Goal: Task Accomplishment & Management: Manage account settings

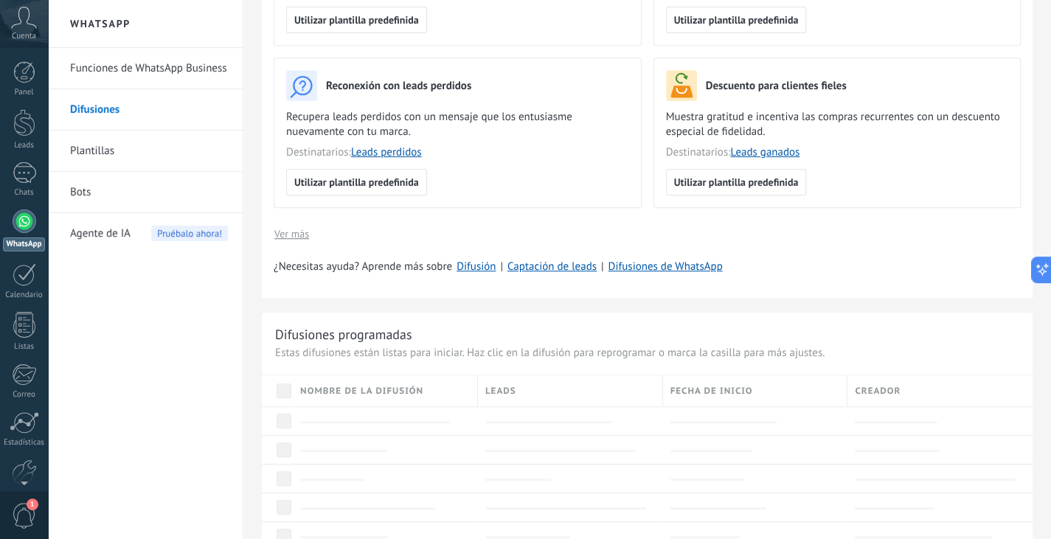
click at [24, 221] on div at bounding box center [25, 221] width 24 height 24
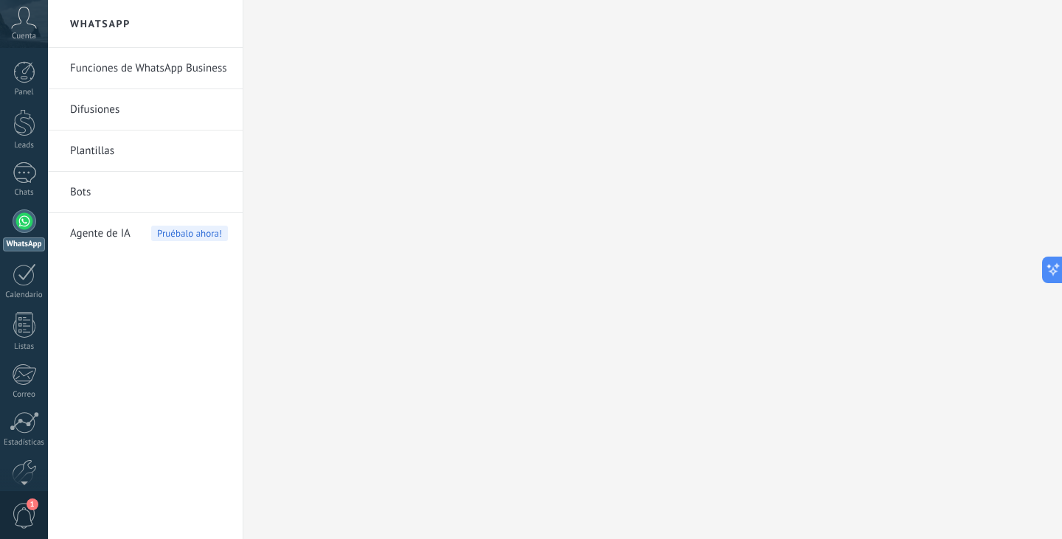
click at [140, 64] on link "Funciones de WhatsApp Business" at bounding box center [149, 68] width 158 height 41
click at [186, 74] on link "Funciones de WhatsApp Business" at bounding box center [149, 68] width 158 height 41
click at [105, 117] on link "Difusiones" at bounding box center [149, 109] width 158 height 41
click at [144, 66] on link "Funciones de WhatsApp Business" at bounding box center [149, 68] width 158 height 41
click at [40, 67] on link "Panel" at bounding box center [24, 79] width 48 height 36
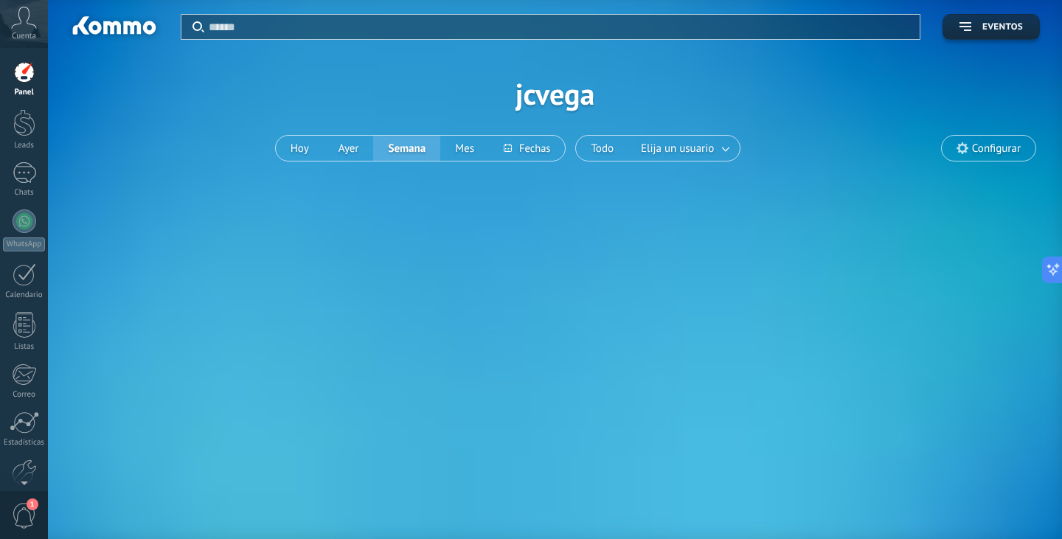
click at [26, 37] on span "Cuenta" at bounding box center [24, 37] width 24 height 10
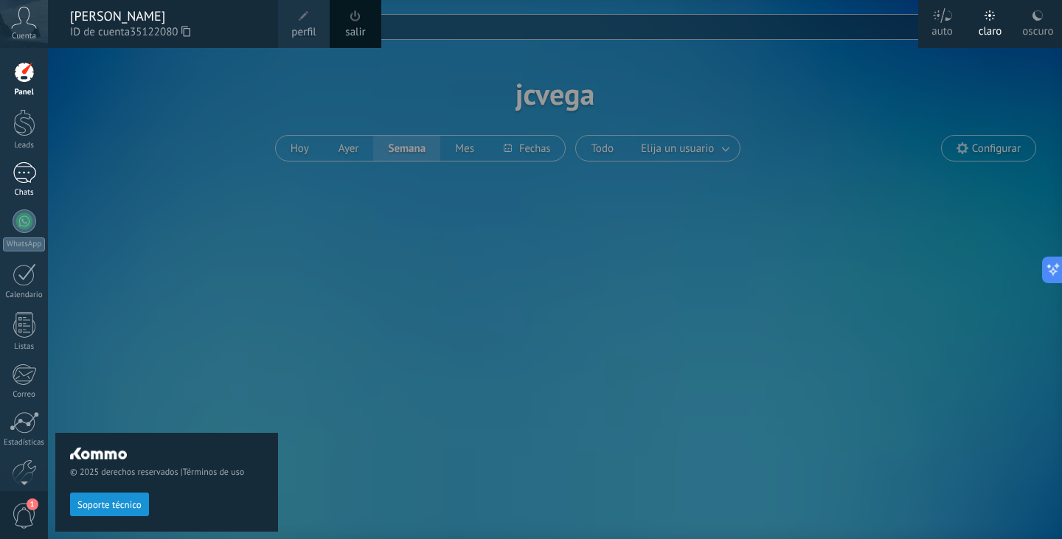
click at [27, 166] on div at bounding box center [25, 172] width 24 height 21
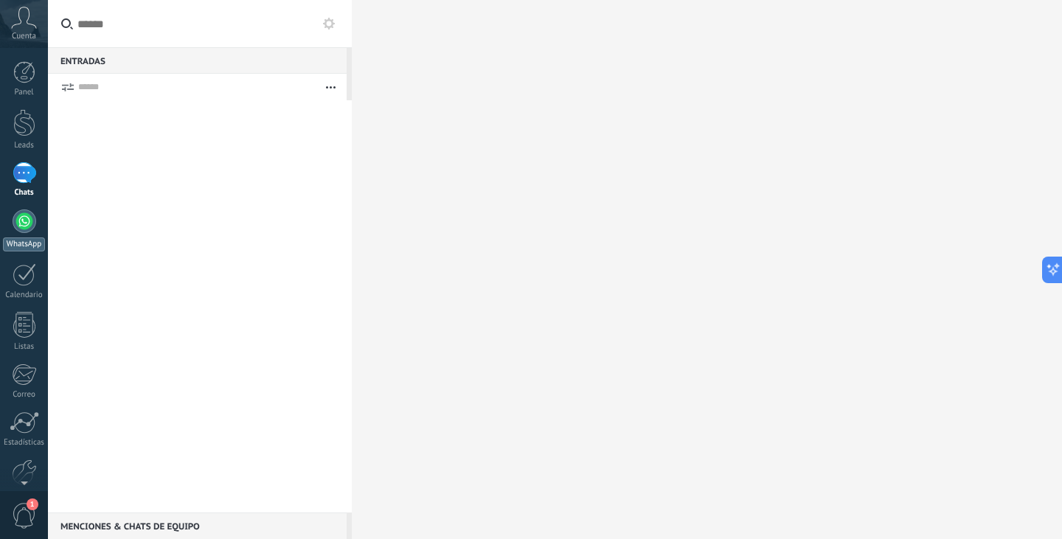
click at [27, 225] on div at bounding box center [25, 221] width 24 height 24
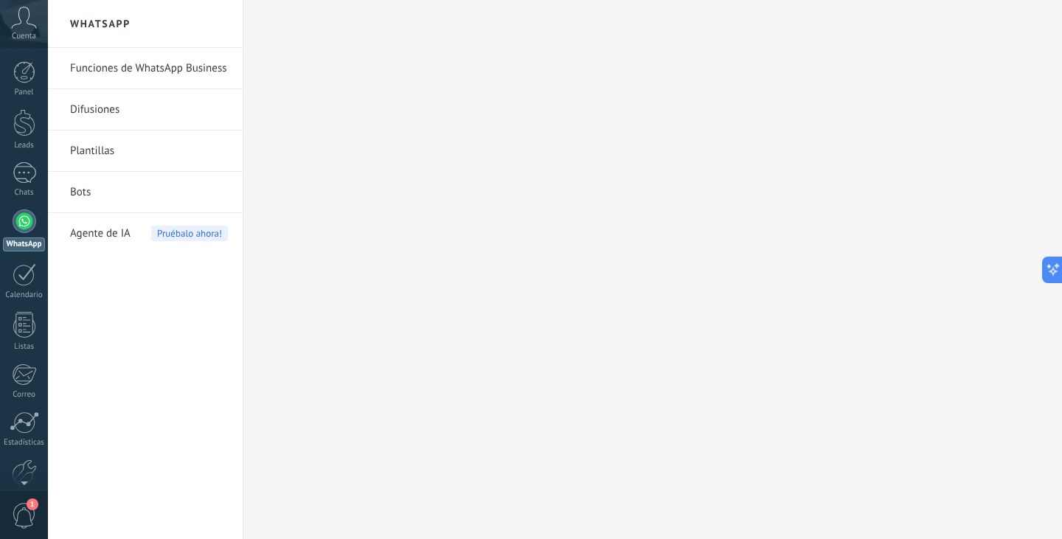
click at [172, 72] on link "Funciones de WhatsApp Business" at bounding box center [149, 68] width 158 height 41
click at [25, 518] on span "1" at bounding box center [24, 516] width 25 height 26
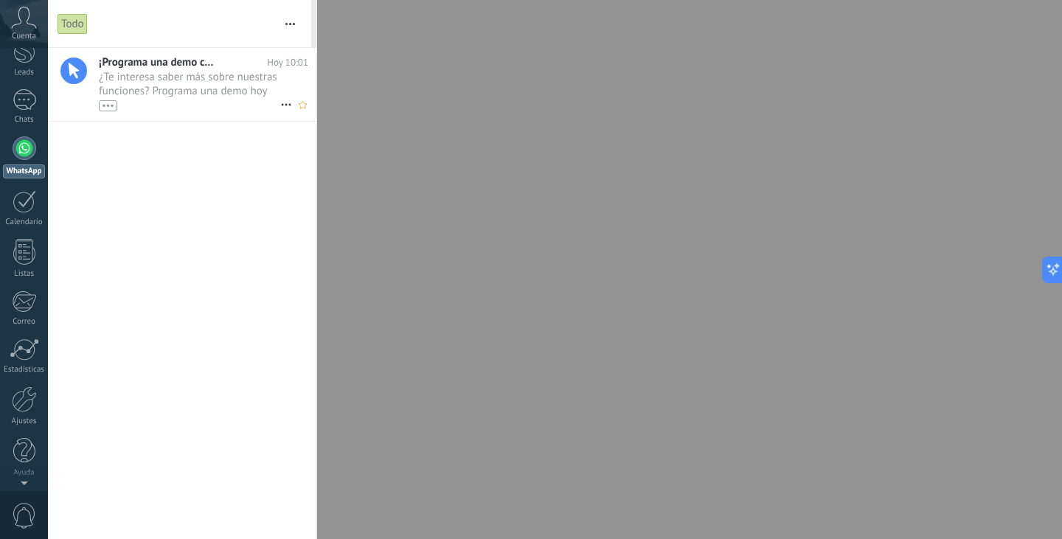
scroll to position [0, 0]
click at [288, 107] on icon at bounding box center [286, 105] width 18 height 18
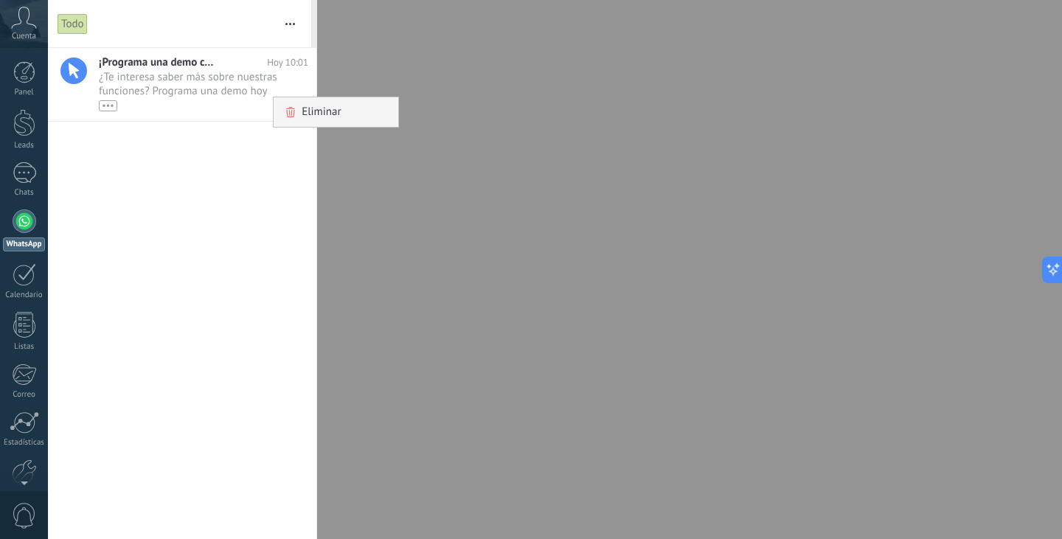
click at [310, 110] on span "Eliminar" at bounding box center [321, 111] width 39 height 29
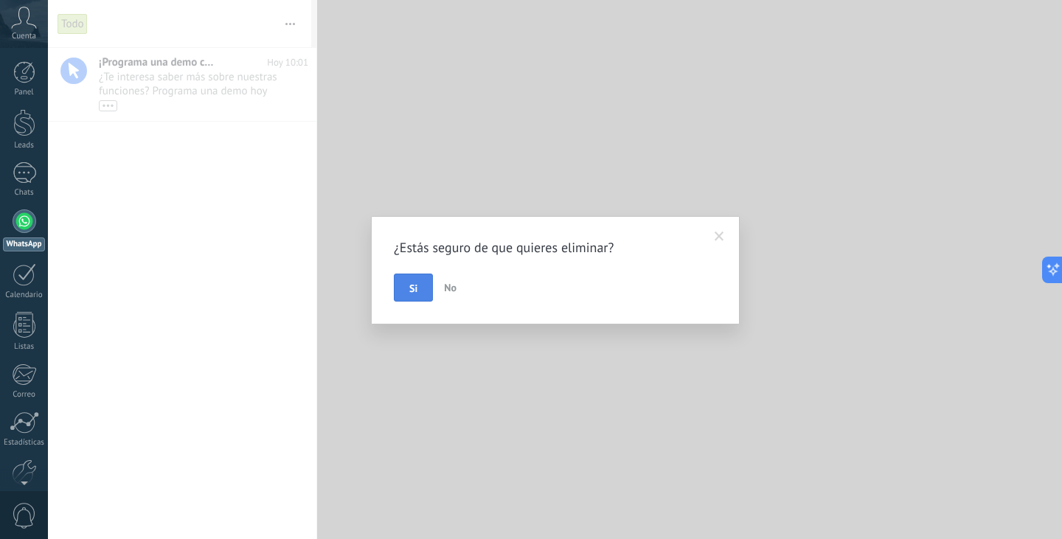
click at [416, 291] on span "Si" at bounding box center [413, 288] width 8 height 10
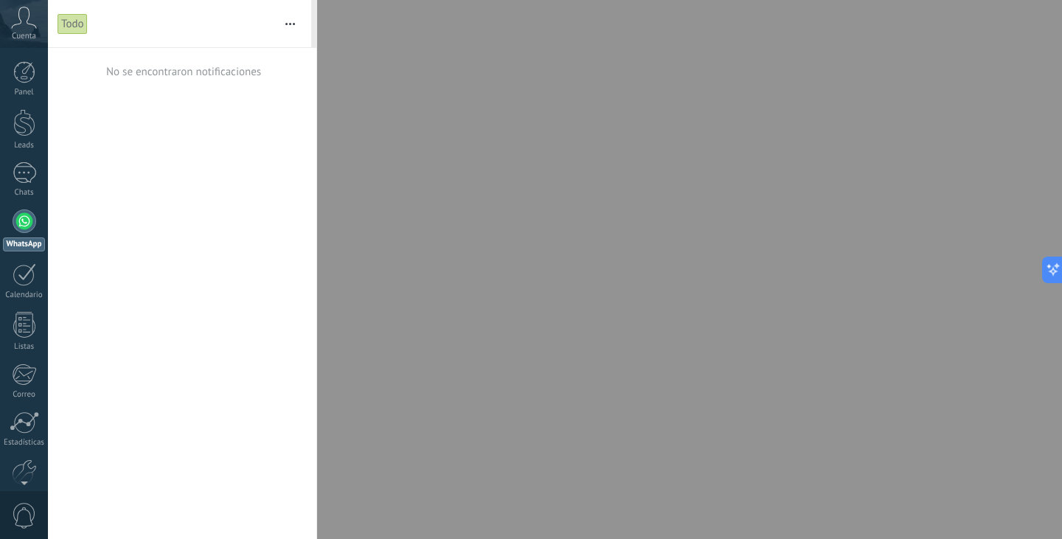
click at [26, 210] on div at bounding box center [25, 221] width 24 height 24
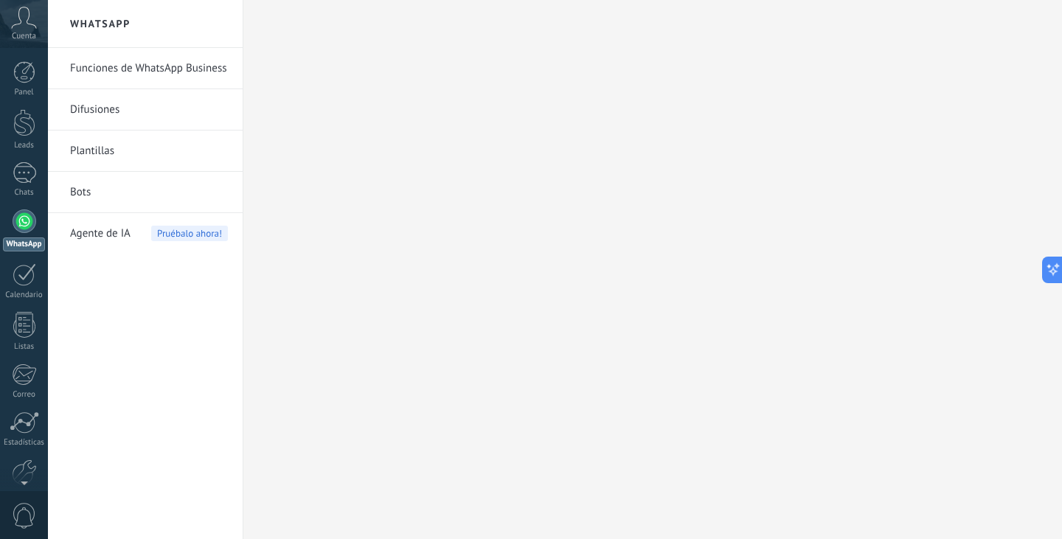
click at [98, 157] on link "Plantillas" at bounding box center [149, 150] width 158 height 41
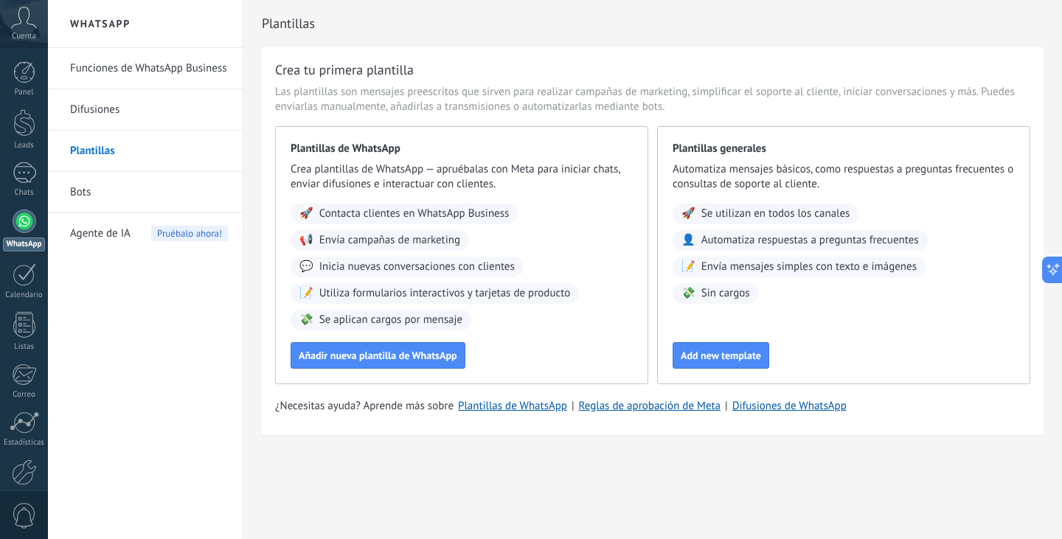
click at [135, 55] on link "Funciones de WhatsApp Business" at bounding box center [149, 68] width 158 height 41
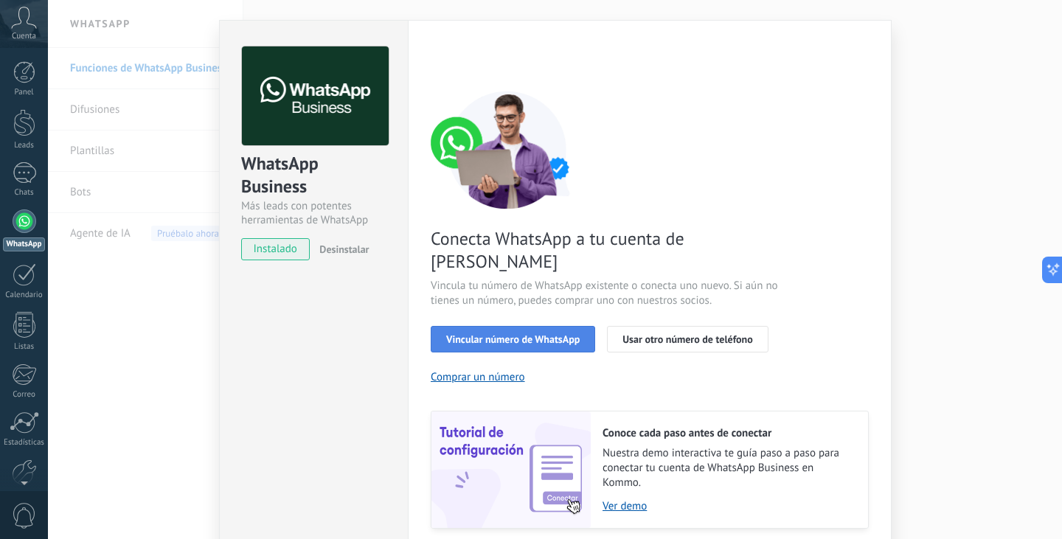
click at [521, 334] on span "Vincular número de WhatsApp" at bounding box center [512, 339] width 133 height 10
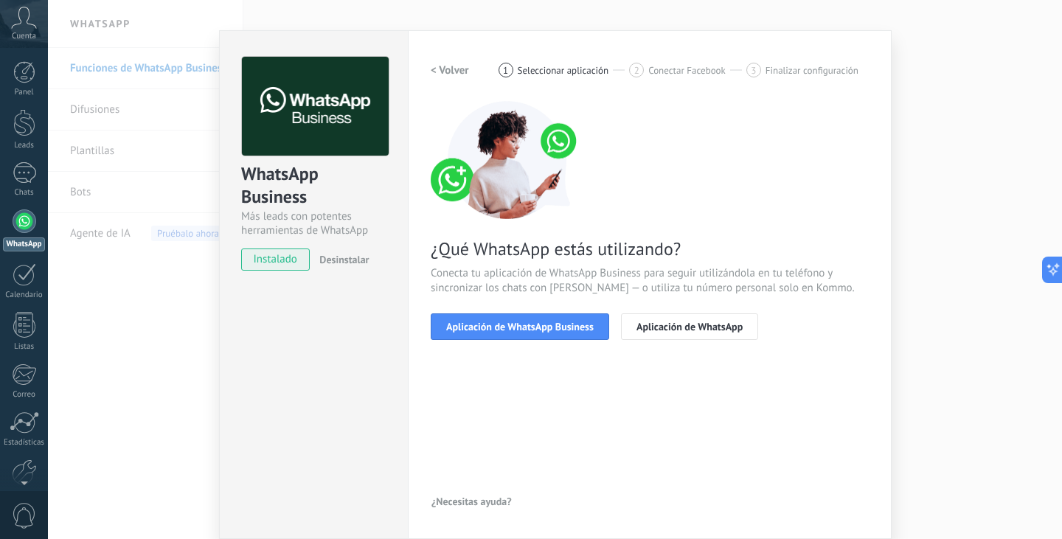
scroll to position [19, 0]
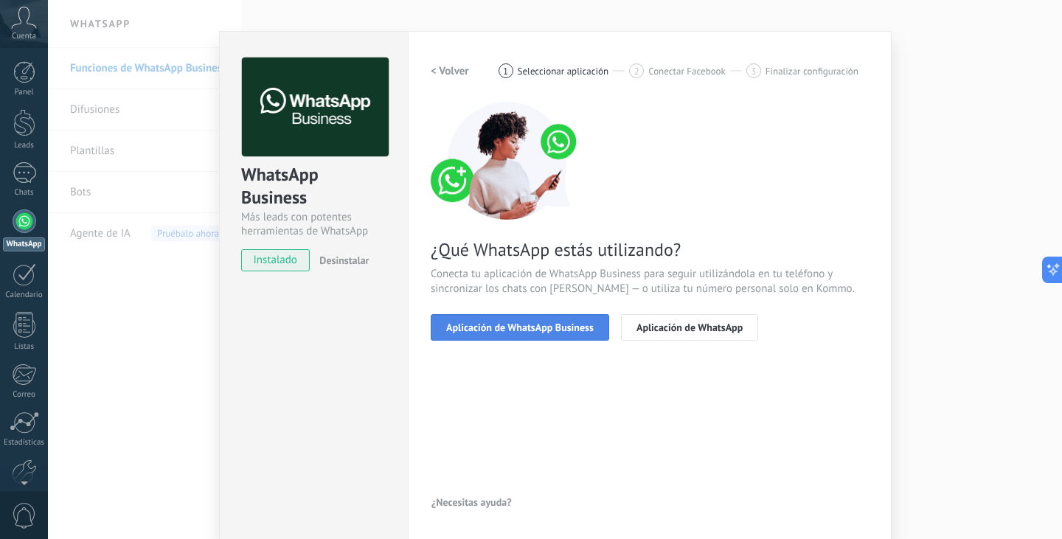
click at [533, 330] on span "Aplicación de WhatsApp Business" at bounding box center [519, 327] width 147 height 10
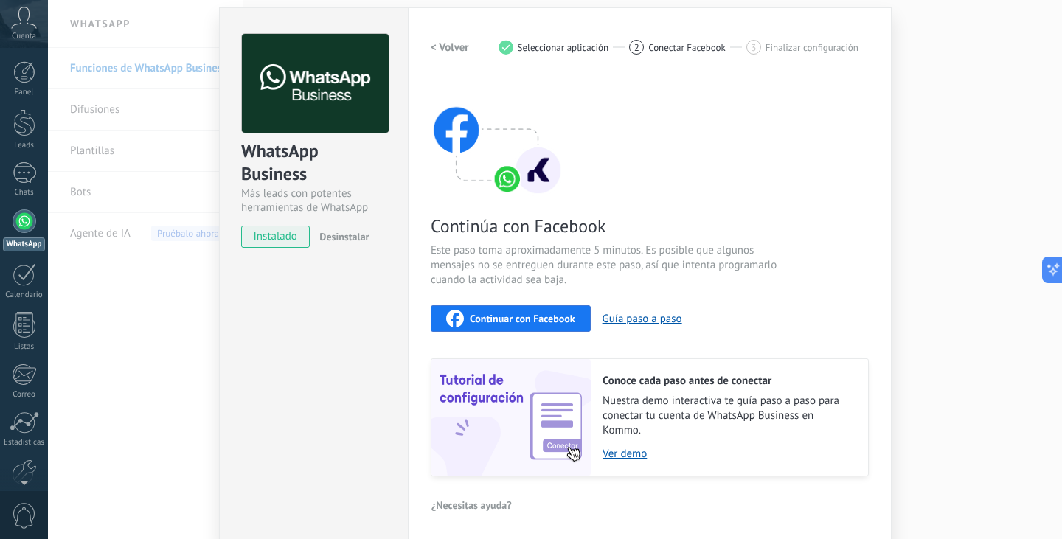
scroll to position [45, 0]
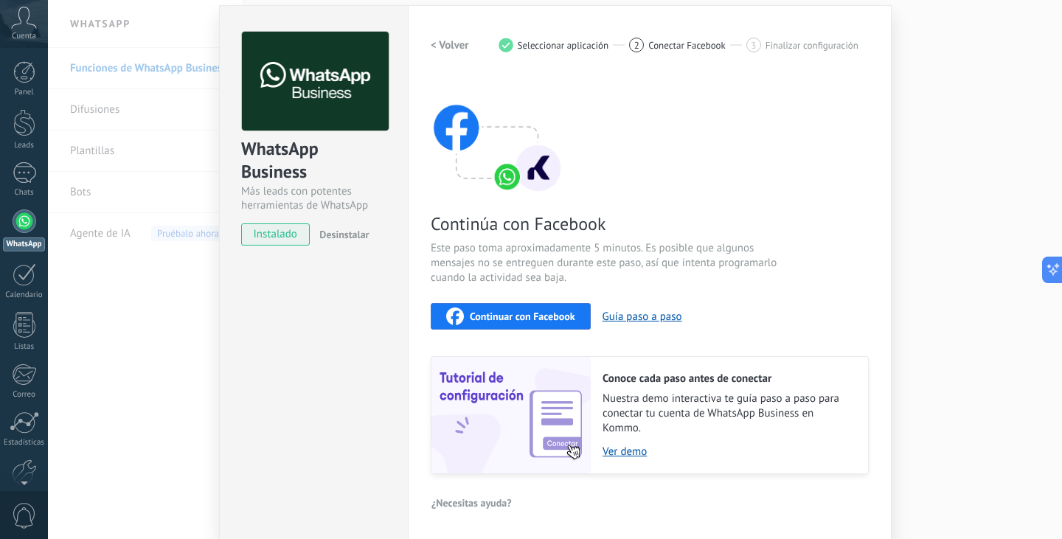
click at [501, 321] on span "Continuar con Facebook" at bounding box center [522, 316] width 105 height 10
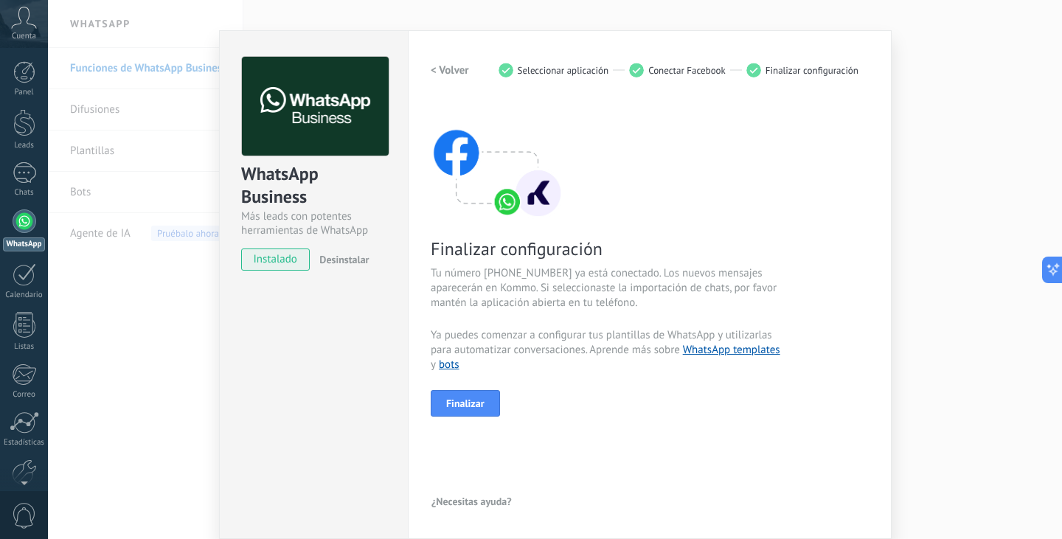
scroll to position [19, 0]
click at [484, 407] on button "Finalizar" at bounding box center [465, 404] width 69 height 27
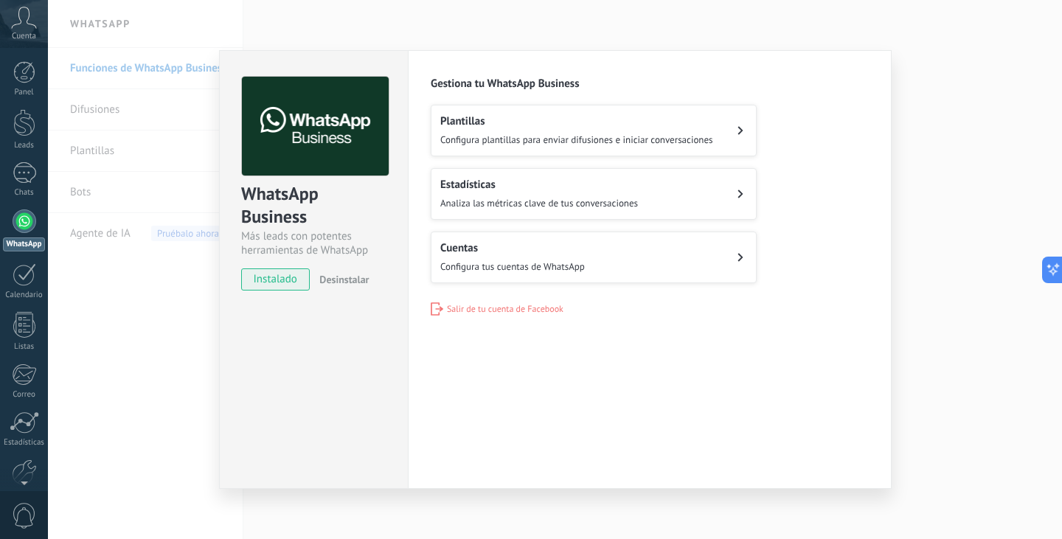
scroll to position [0, 0]
click at [417, 21] on div "WhatsApp Business Más leads con potentes herramientas de WhatsApp instalado Des…" at bounding box center [555, 269] width 1014 height 539
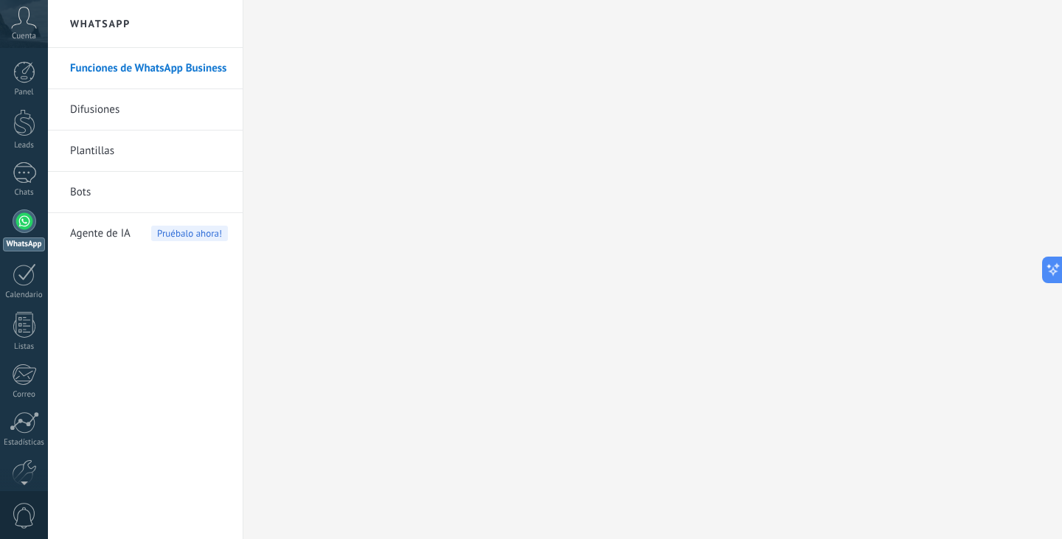
click at [113, 117] on link "Difusiones" at bounding box center [149, 109] width 158 height 41
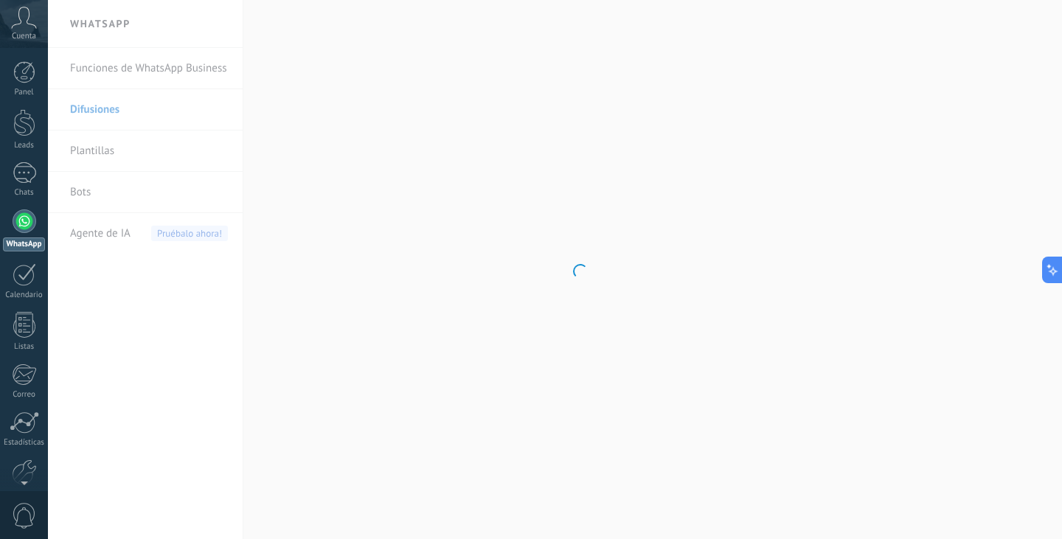
click at [102, 147] on body ".abccls-1,.abccls-2{fill-rule:evenodd}.abccls-2{fill:#fff} .abfcls-1{fill:none}…" at bounding box center [531, 269] width 1062 height 539
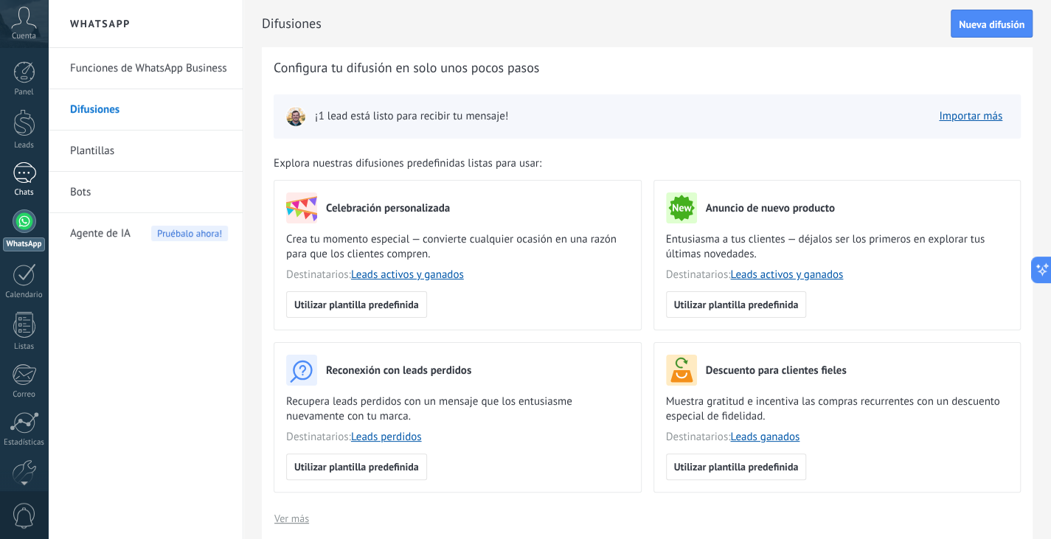
click at [27, 187] on link "Chats" at bounding box center [24, 179] width 48 height 35
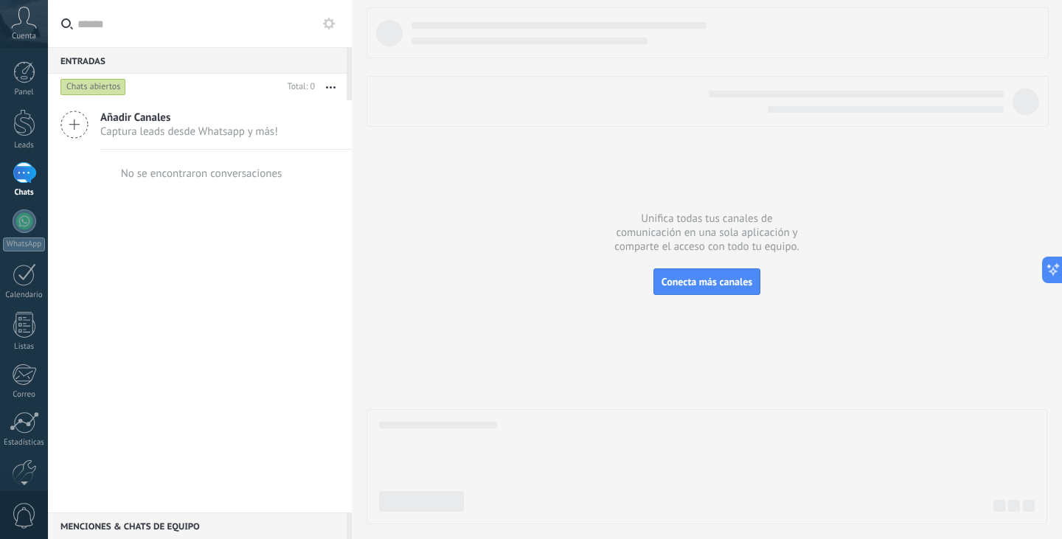
click at [108, 128] on span "Captura leads desde Whatsapp y más!" at bounding box center [189, 132] width 178 height 14
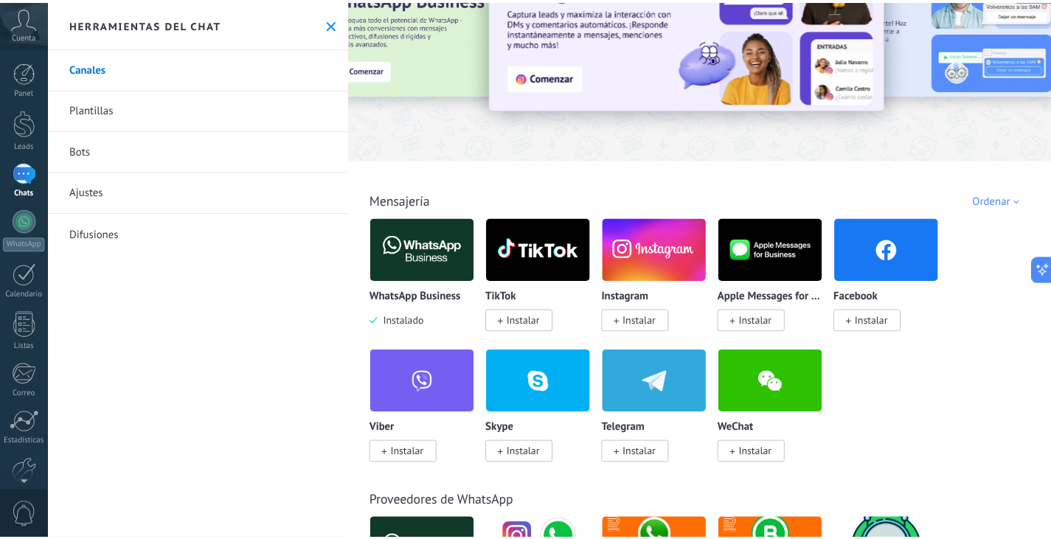
scroll to position [82, 0]
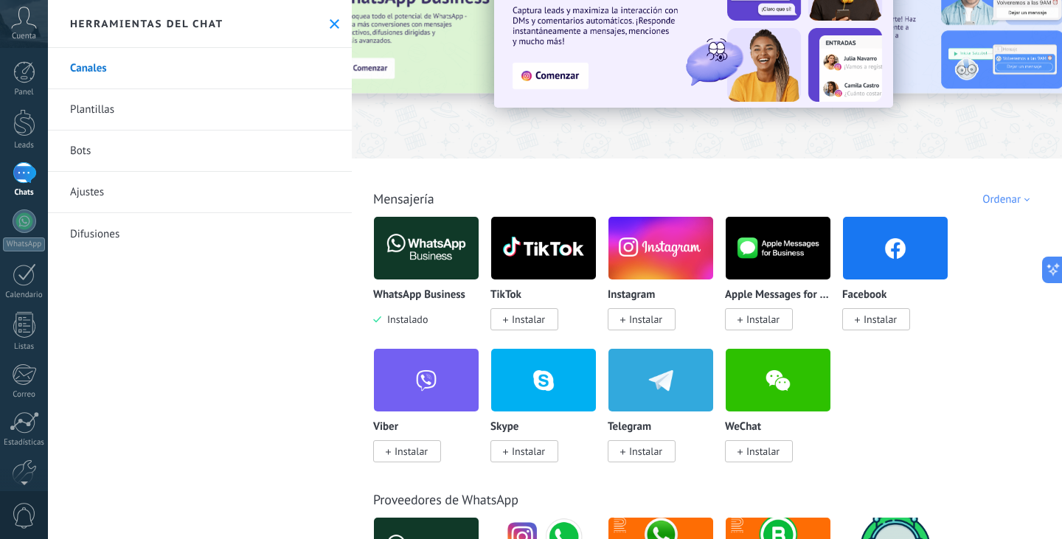
click at [433, 250] on img at bounding box center [426, 248] width 105 height 72
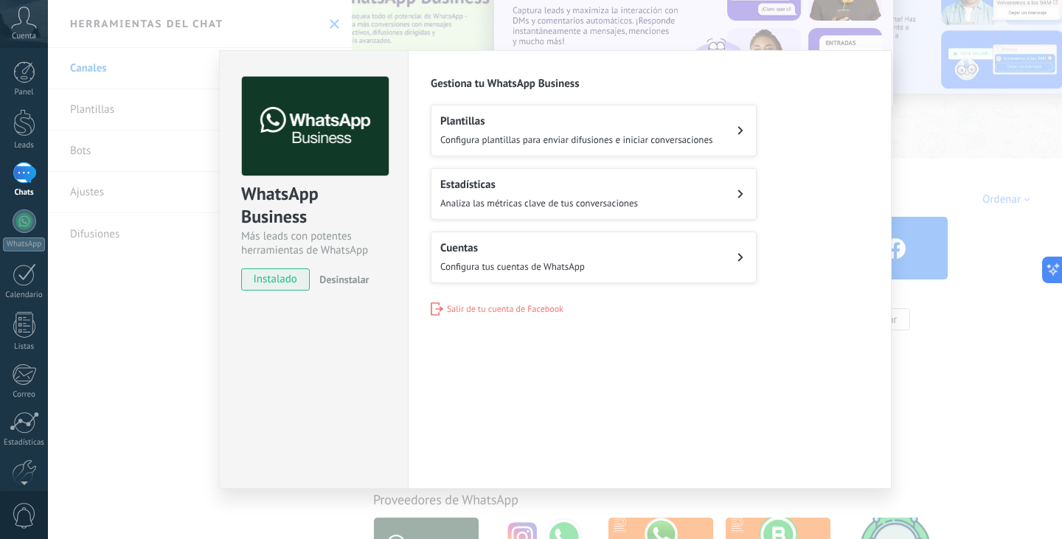
click at [175, 349] on div "WhatsApp Business Más leads con potentes herramientas de WhatsApp instalado Des…" at bounding box center [555, 269] width 1014 height 539
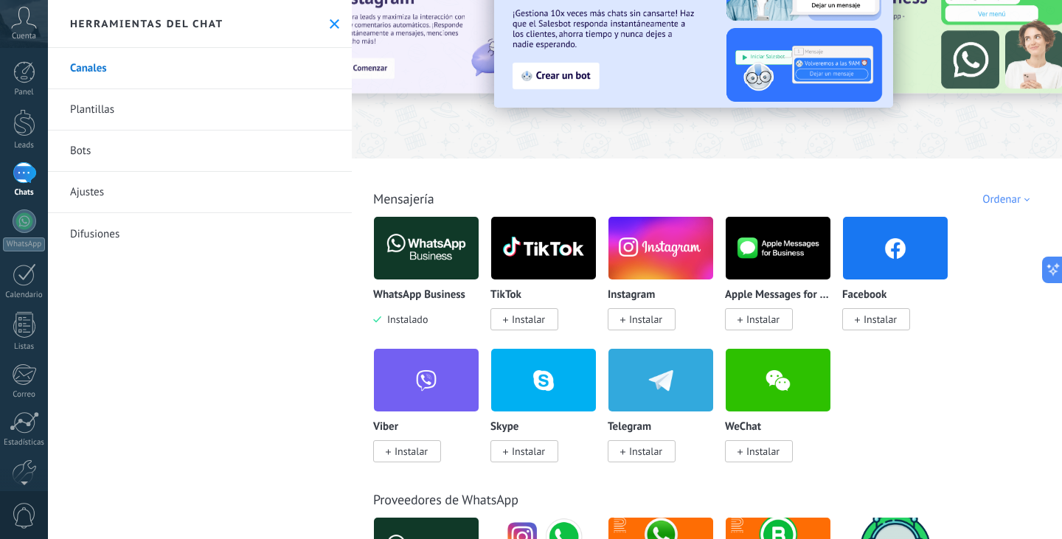
click at [127, 105] on link "Plantillas" at bounding box center [200, 109] width 304 height 41
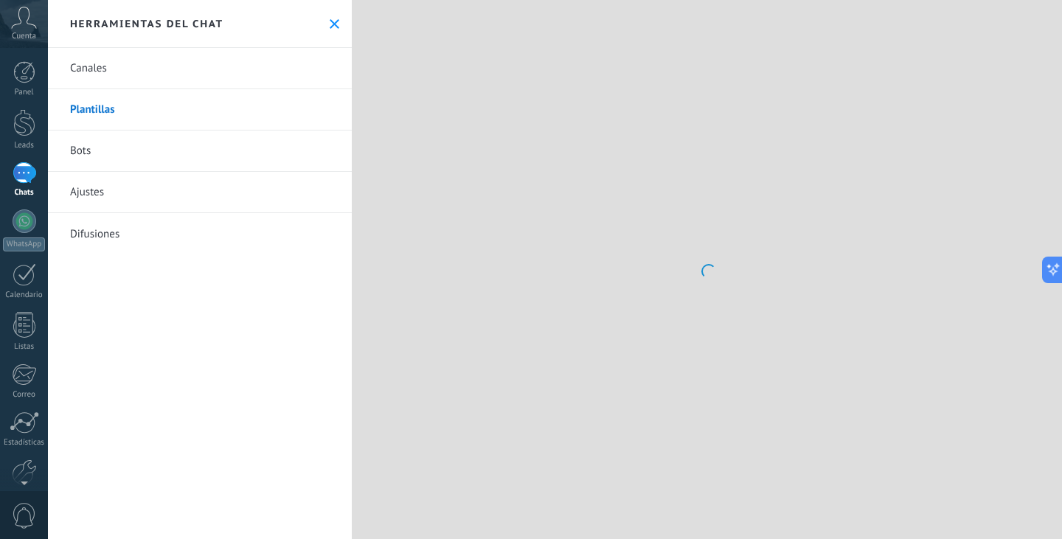
click at [102, 145] on link "Bots" at bounding box center [200, 150] width 304 height 41
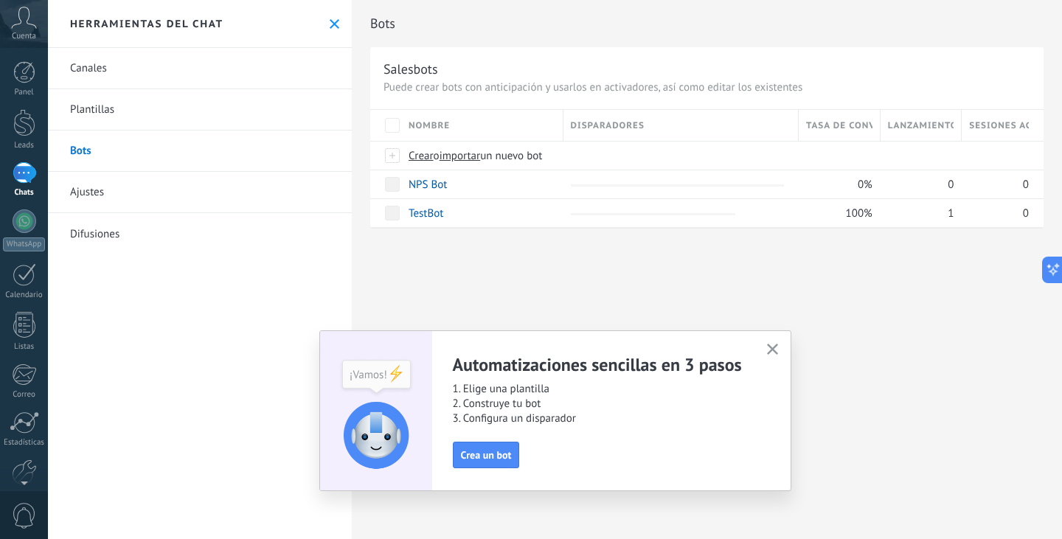
click at [91, 193] on link "Ajustes" at bounding box center [200, 192] width 304 height 41
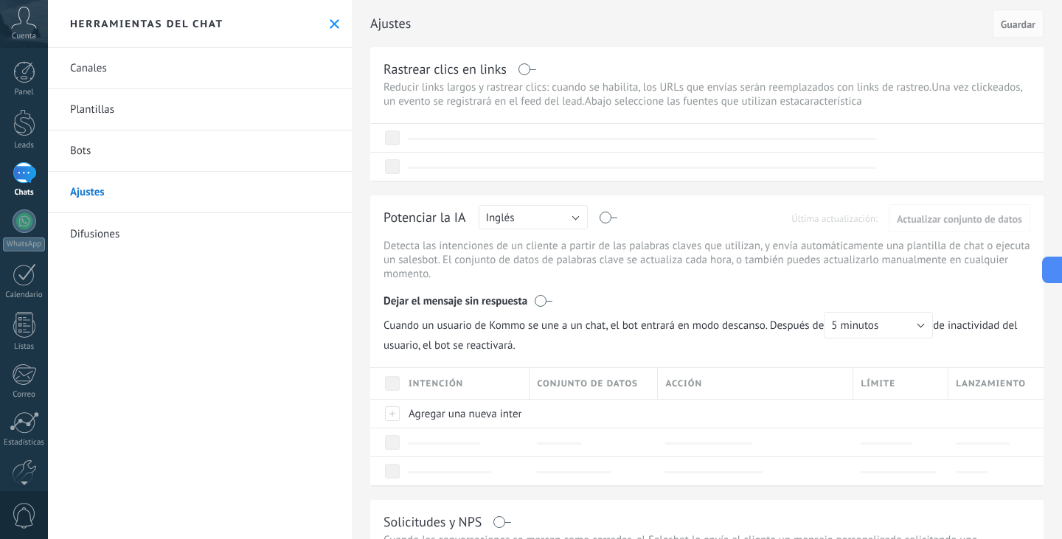
click at [109, 235] on link "Difusiones" at bounding box center [200, 233] width 304 height 41
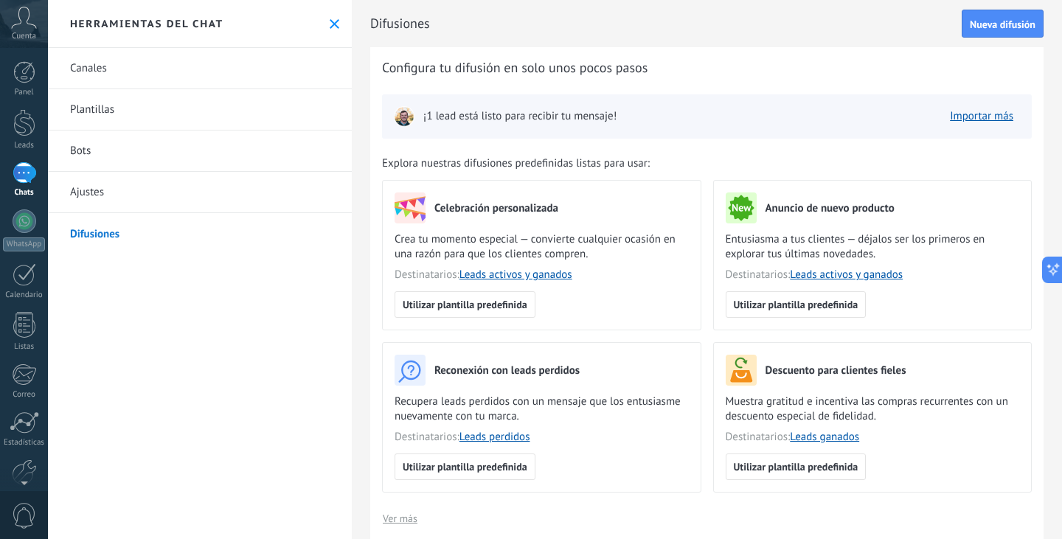
click at [120, 75] on link "Canales" at bounding box center [200, 68] width 304 height 41
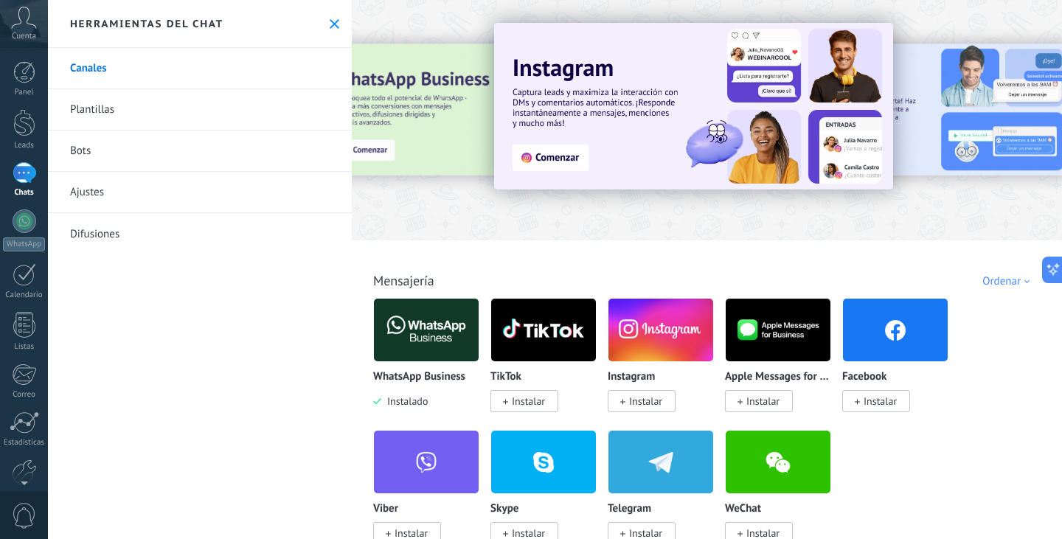
click at [27, 175] on div at bounding box center [25, 172] width 24 height 21
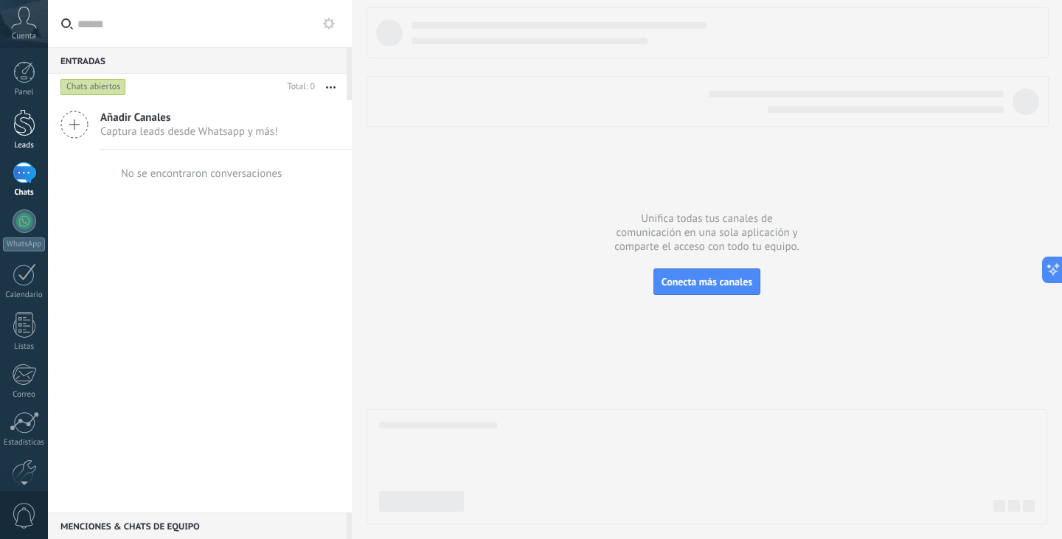
click at [29, 129] on div at bounding box center [24, 122] width 22 height 27
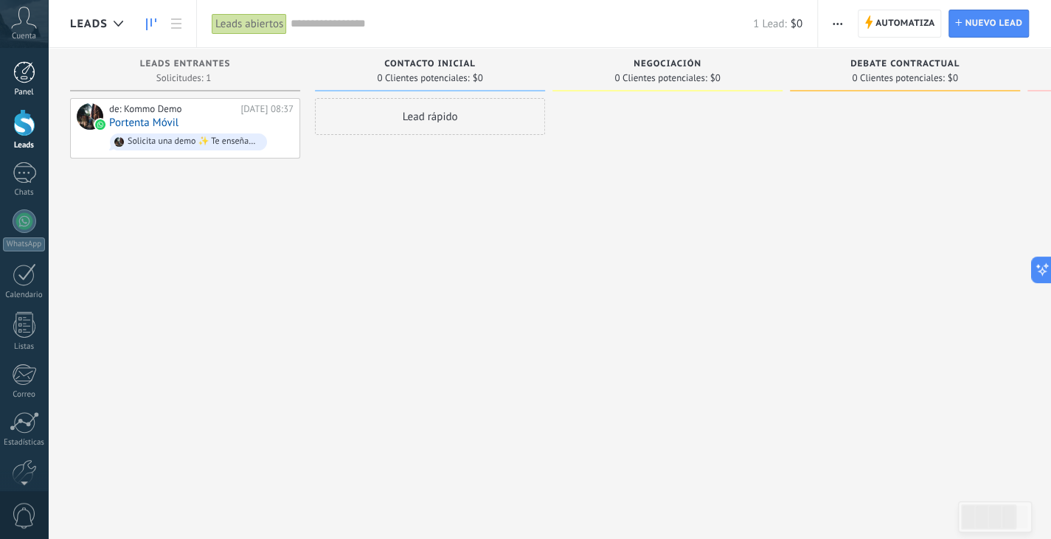
click at [25, 80] on div at bounding box center [24, 72] width 22 height 22
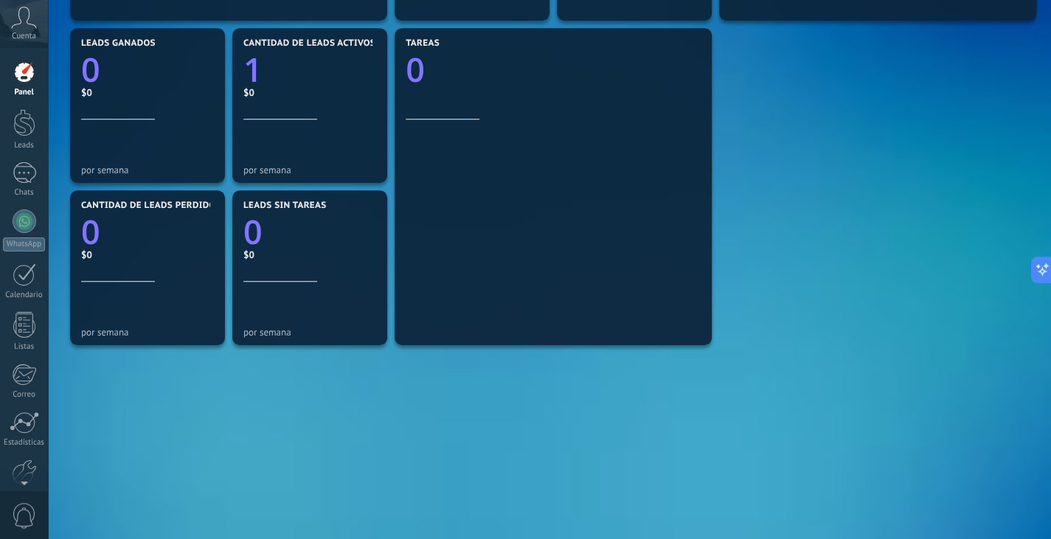
scroll to position [488, 0]
